Goal: Answer question/provide support

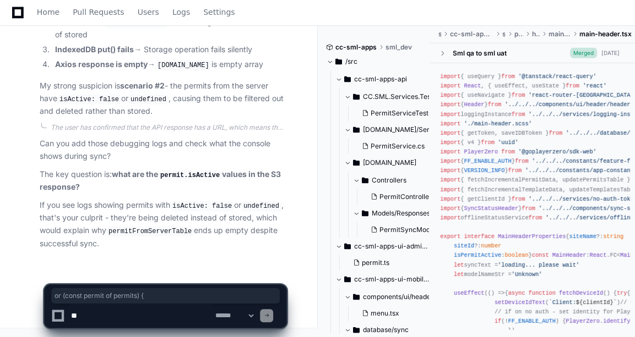
scroll to position [4730, 0]
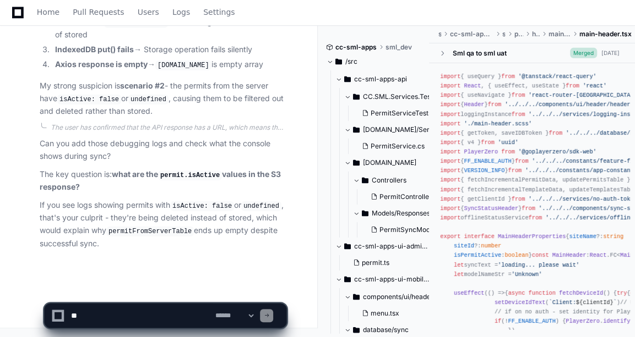
click at [134, 304] on textarea at bounding box center [141, 316] width 144 height 24
type textarea "*"
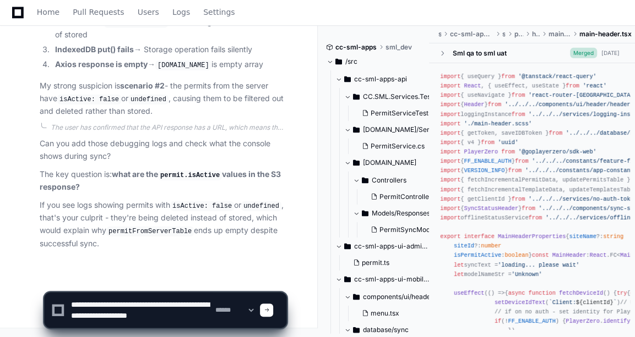
scroll to position [3, 0]
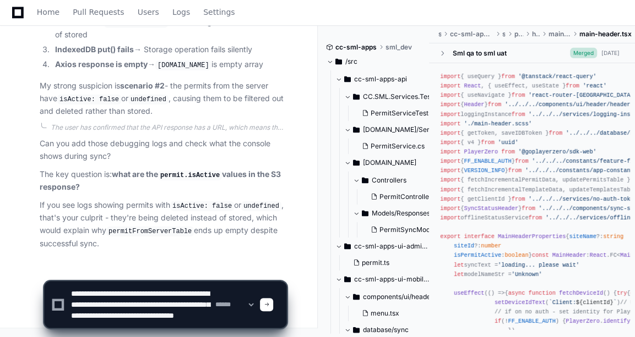
type textarea "**********"
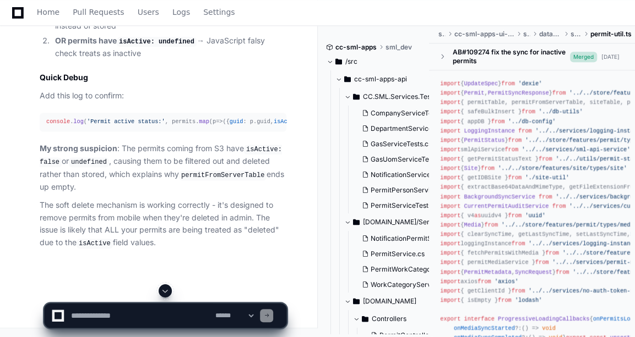
scroll to position [5930, 0]
click at [102, 315] on textarea at bounding box center [141, 316] width 144 height 24
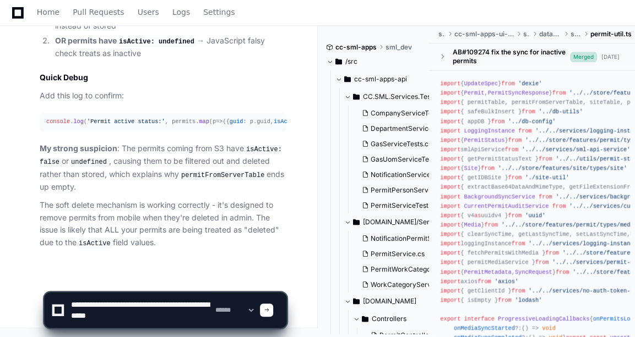
type textarea "**********"
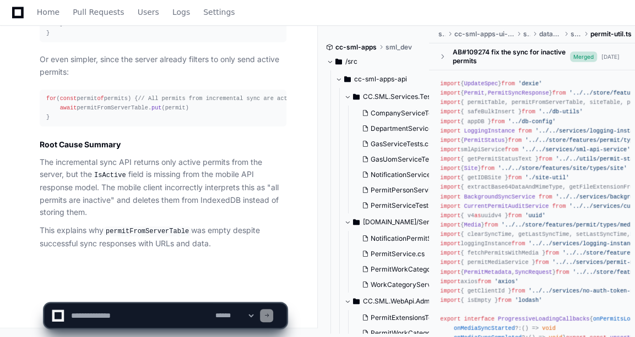
scroll to position [7239, 0]
click at [103, 311] on textarea at bounding box center [141, 316] width 144 height 24
type textarea "*"
click at [163, 324] on textarea at bounding box center [141, 316] width 144 height 24
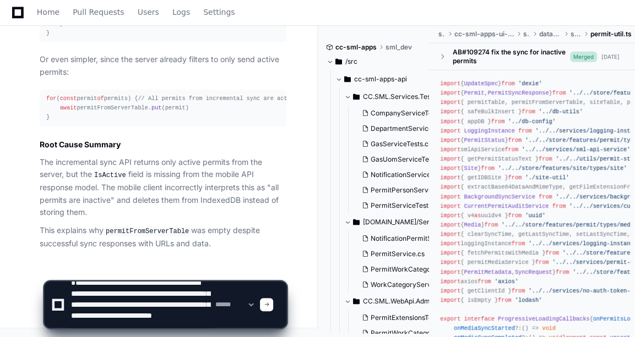
scroll to position [21, 0]
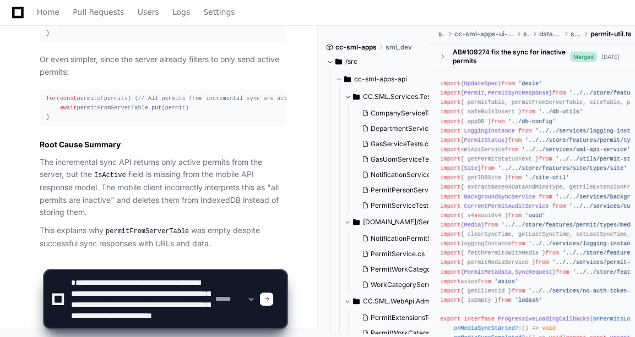
type textarea "**********"
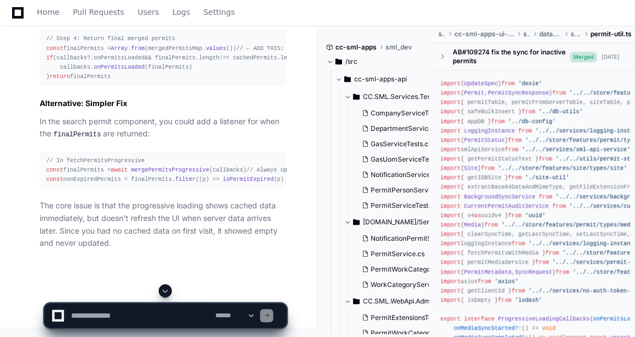
scroll to position [8163, 0]
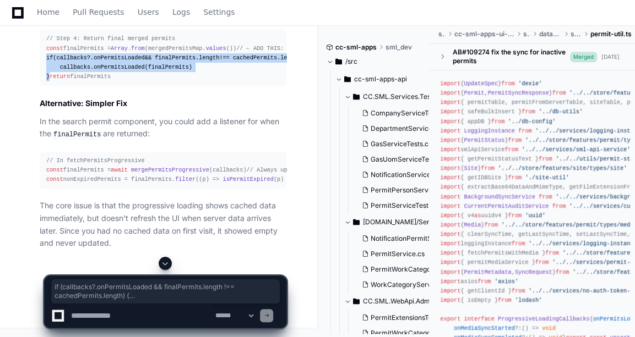
drag, startPoint x: 52, startPoint y: 185, endPoint x: 46, endPoint y: 156, distance: 29.7
click at [46, 81] on div "// Step 4: Return final merged permits const finalPermits = Array . from (merge…" at bounding box center [162, 57] width 233 height 47
copy div "if (callbacks?. onPermitsLoaded && finalPermits. length !== cachedPermits. leng…"
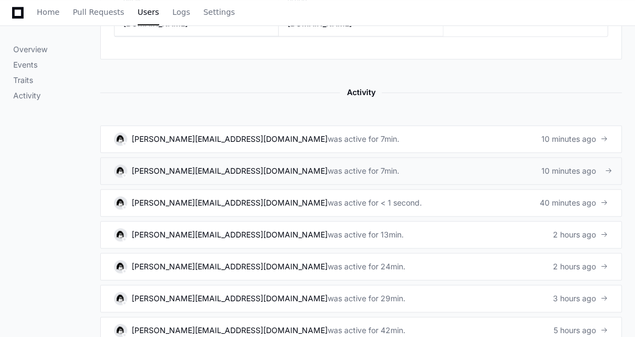
scroll to position [577, 0]
click at [327, 134] on div "was active for 7min." at bounding box center [363, 139] width 72 height 11
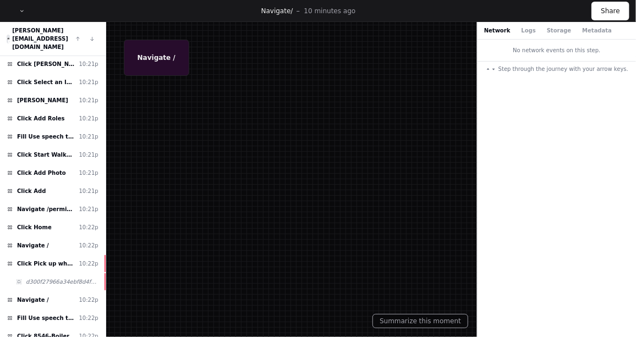
scroll to position [906, 0]
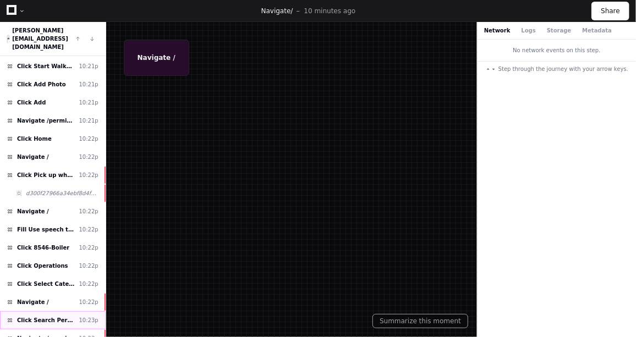
click at [34, 311] on div "Click Search Permit 10:23p" at bounding box center [53, 320] width 106 height 18
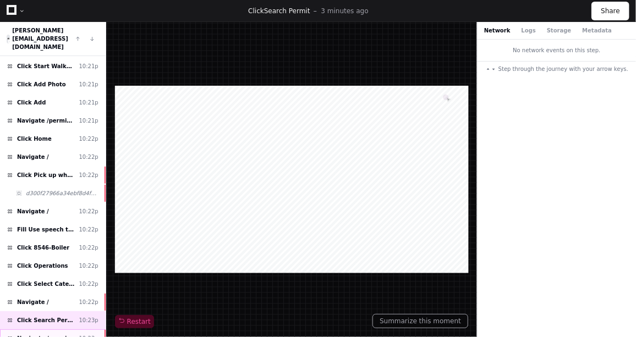
click at [70, 335] on span "Navigate /permit/search-permit" at bounding box center [45, 339] width 57 height 8
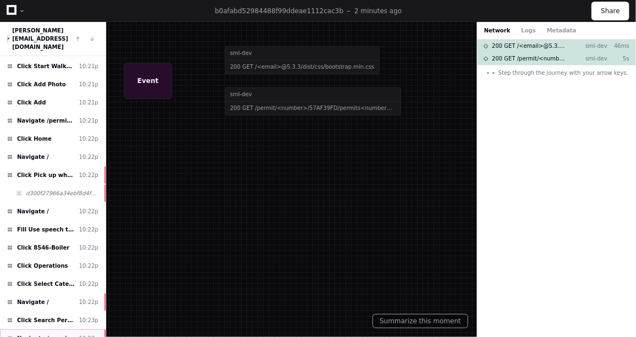
click at [61, 335] on span "Navigate /permit/search-permit" at bounding box center [45, 339] width 57 height 8
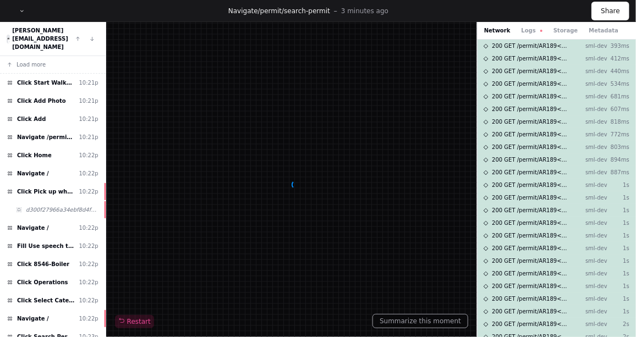
scroll to position [38, 0]
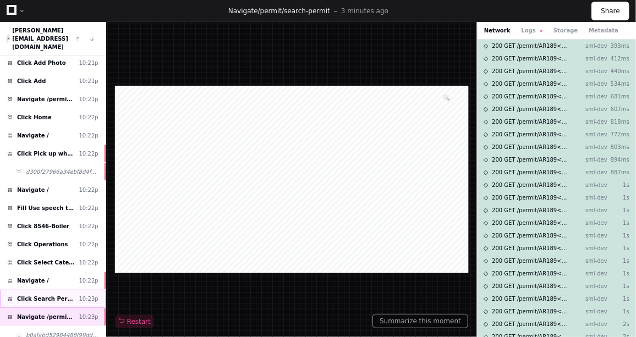
click at [48, 295] on span "Click Search Permit" at bounding box center [45, 299] width 57 height 8
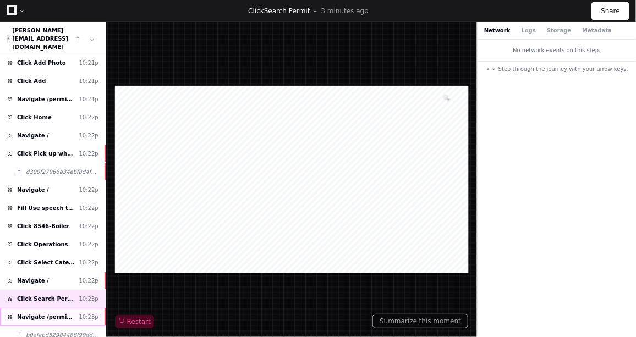
click at [50, 313] on span "Navigate /permit/search-permit" at bounding box center [45, 317] width 57 height 8
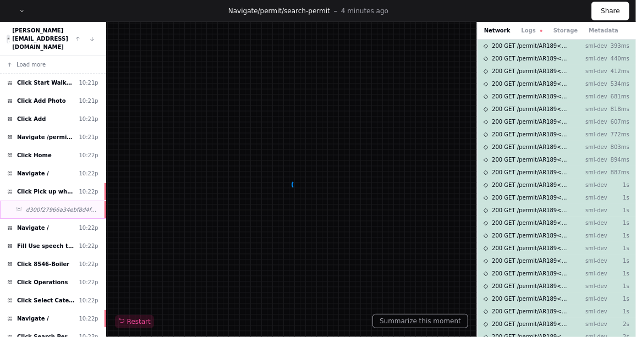
scroll to position [38, 0]
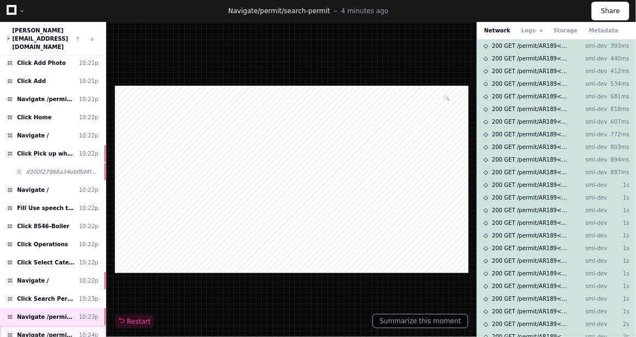
click at [54, 331] on span "Navigate /permit/search-permit" at bounding box center [45, 335] width 57 height 8
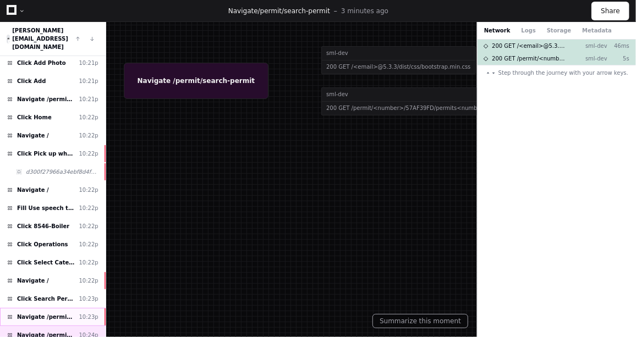
click at [60, 313] on span "Navigate /permit/search-permit" at bounding box center [45, 317] width 57 height 8
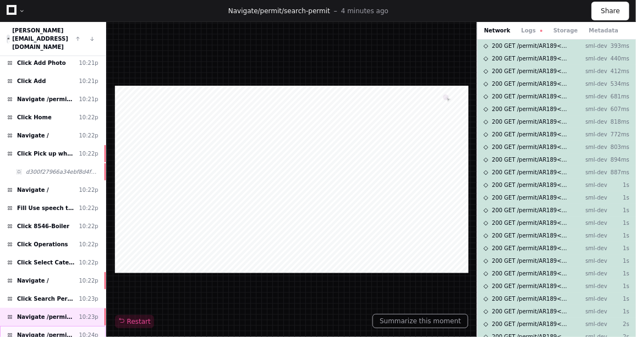
click at [50, 331] on span "Navigate /permit/search-permit" at bounding box center [45, 335] width 57 height 8
